Goal: Book appointment/travel/reservation

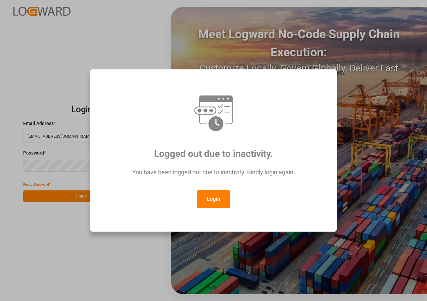
click at [215, 198] on button "Login" at bounding box center [214, 199] width 34 height 18
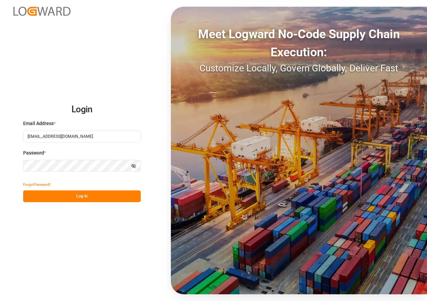
click at [78, 193] on button "Log In" at bounding box center [81, 197] width 117 height 12
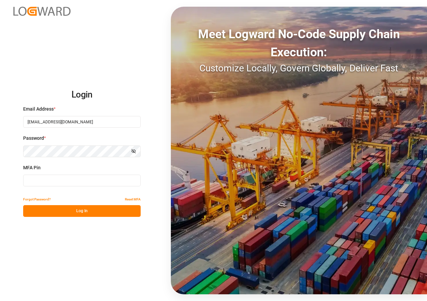
click at [65, 179] on input at bounding box center [81, 181] width 117 height 12
type input "630501"
click at [73, 213] on button "Log In" at bounding box center [81, 211] width 117 height 12
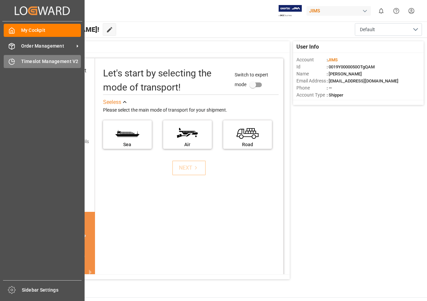
click at [29, 60] on span "Timeslot Management V2" at bounding box center [51, 61] width 60 height 7
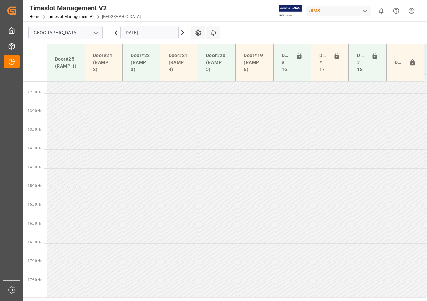
scroll to position [461, 0]
click at [158, 34] on input "[DATE]" at bounding box center [149, 32] width 58 height 13
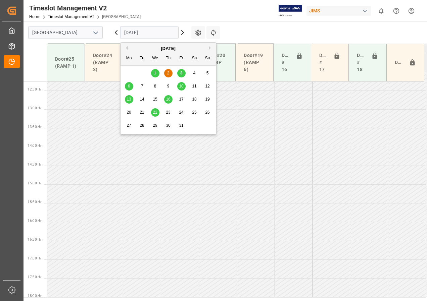
click at [128, 85] on span "6" at bounding box center [129, 86] width 2 height 5
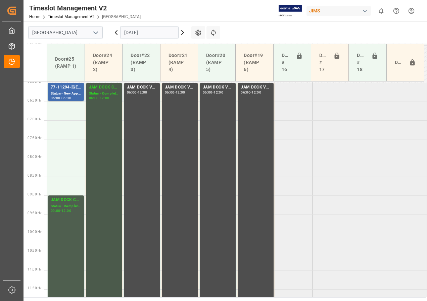
scroll to position [192, 0]
